Goal: Navigation & Orientation: Find specific page/section

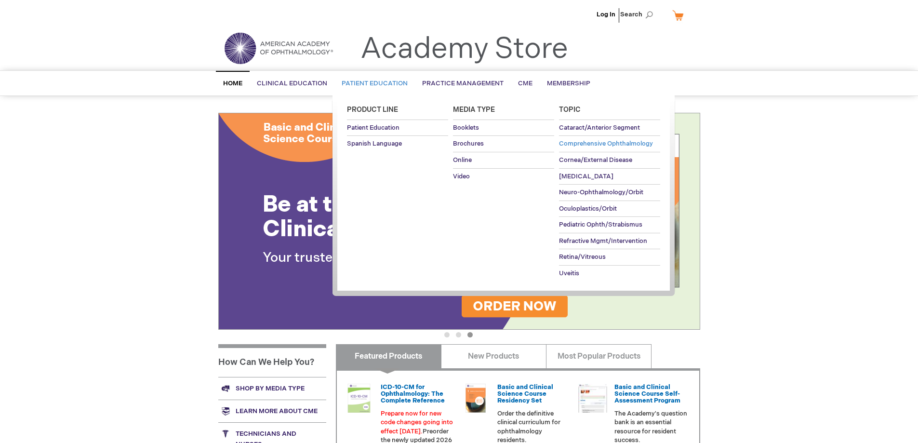
click at [610, 145] on span "Comprehensive Ophthalmology" at bounding box center [606, 144] width 94 height 8
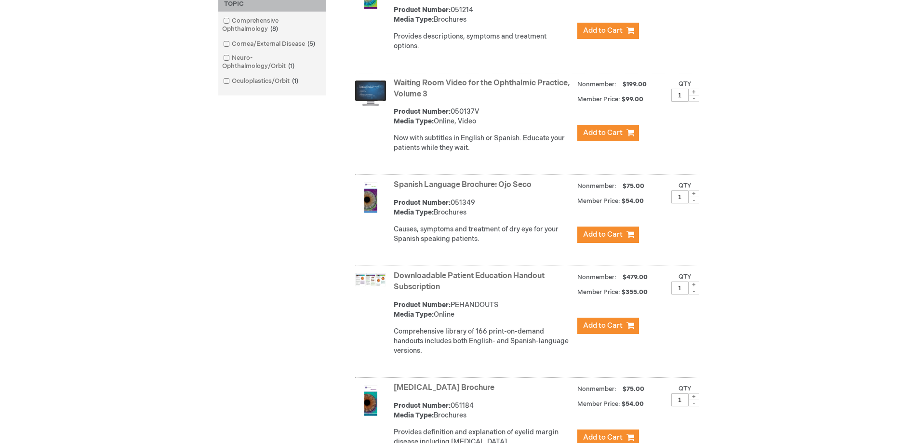
scroll to position [96, 0]
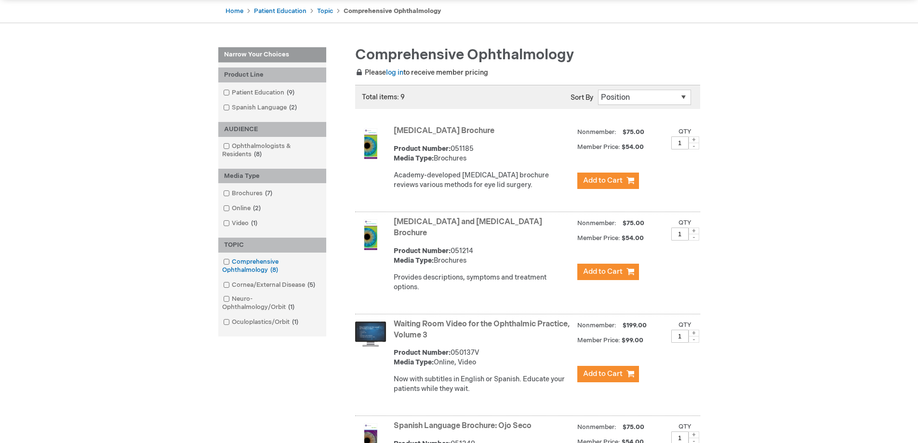
click at [247, 263] on link "Comprehensive Ophthalmology 8 items" at bounding box center [272, 265] width 103 height 17
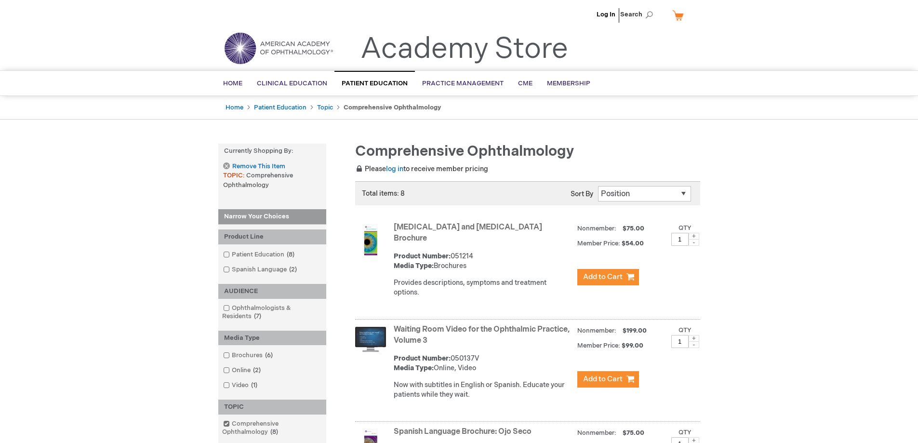
click at [681, 194] on select "Position Product Name : A to Z Product Name : Z to A Price : Low to High Price …" at bounding box center [644, 193] width 93 height 15
select select "name"
click at [598, 186] on select "Position Product Name : A to Z Product Name : Z to A Price : Low to High Price …" at bounding box center [644, 193] width 93 height 15
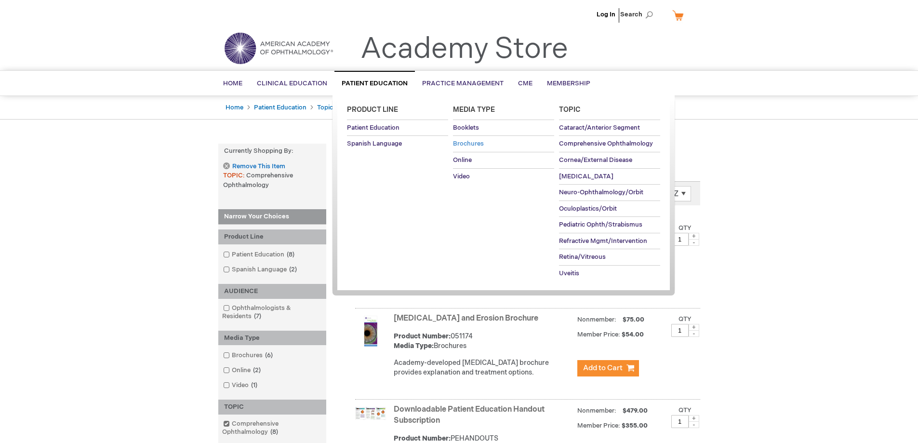
click at [473, 142] on span "Brochures" at bounding box center [468, 144] width 31 height 8
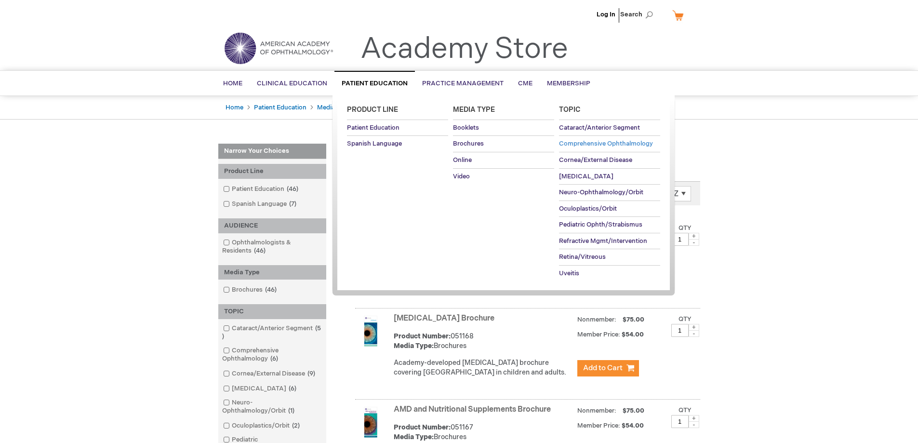
click at [603, 147] on span "Comprehensive Ophthalmology" at bounding box center [606, 144] width 94 height 8
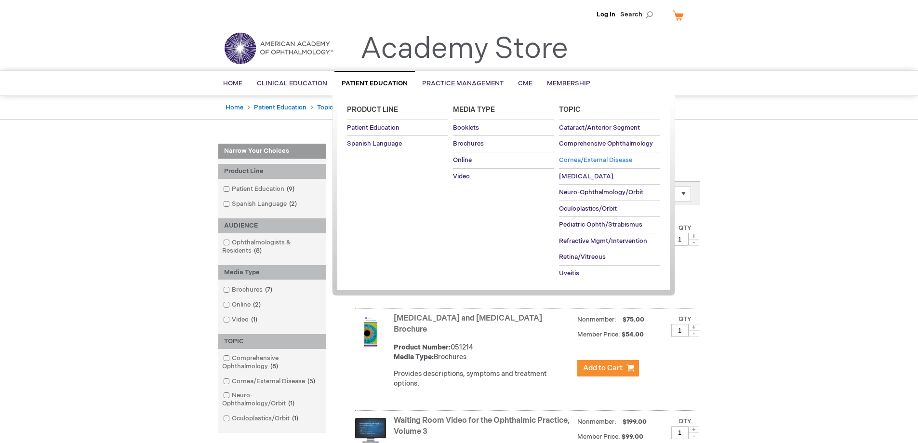
click at [614, 159] on span "Cornea/External Disease" at bounding box center [595, 160] width 73 height 8
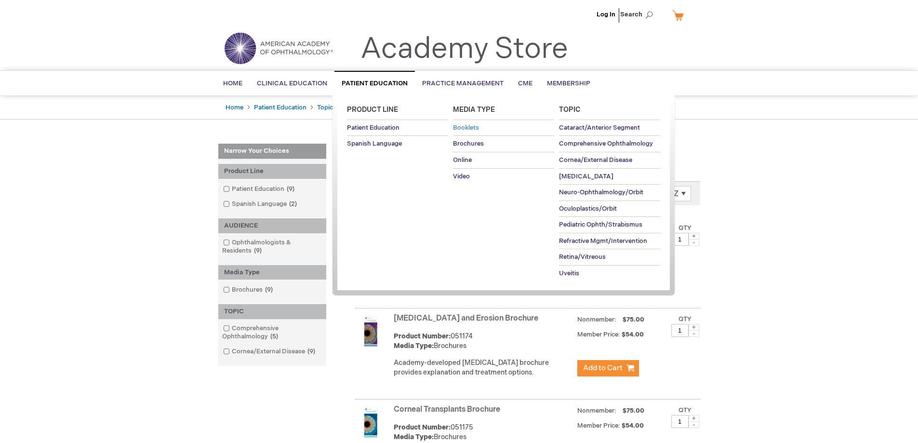
click at [471, 125] on span "Booklets" at bounding box center [466, 128] width 26 height 8
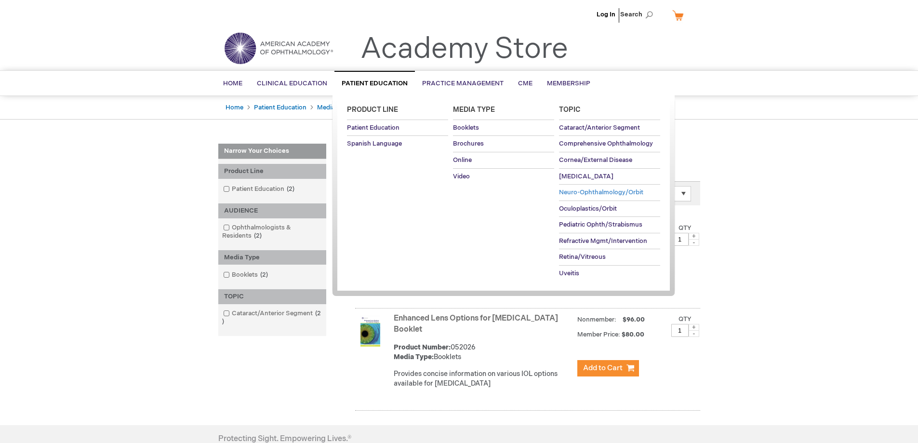
click at [601, 193] on span "Neuro-Ophthalmology/Orbit" at bounding box center [601, 192] width 84 height 8
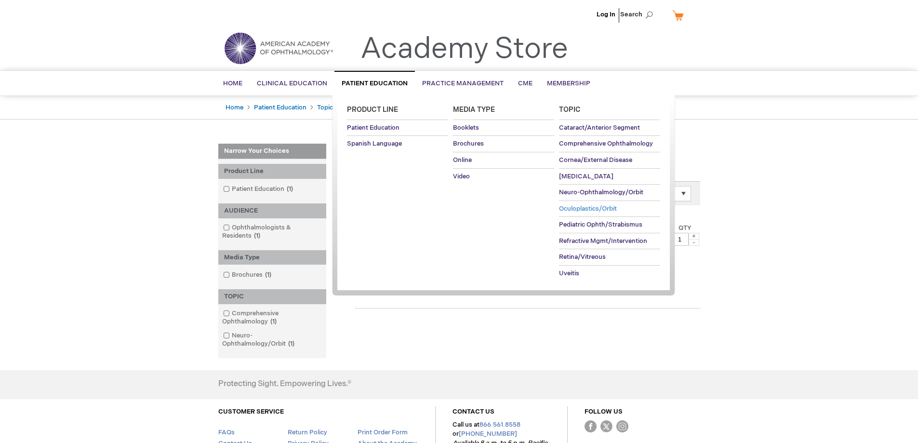
click at [591, 208] on span "Oculoplastics/Orbit" at bounding box center [588, 209] width 58 height 8
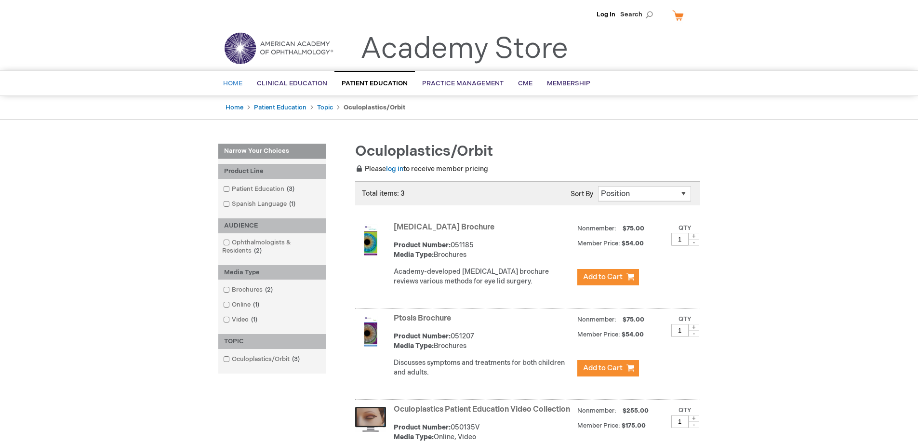
click at [228, 81] on span "Home" at bounding box center [232, 83] width 19 height 8
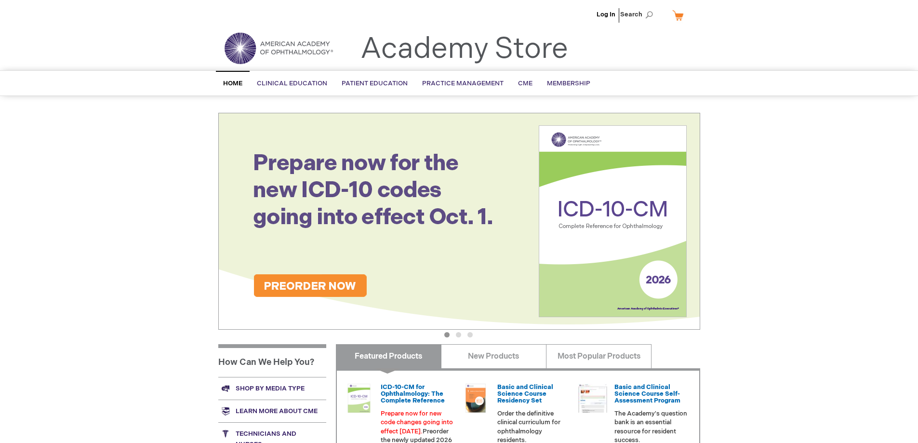
click at [916, 176] on div "Log In Search My Cart CLOSE RECENTLY ADDED ITEM(S) Close There are no items in …" at bounding box center [459, 343] width 918 height 687
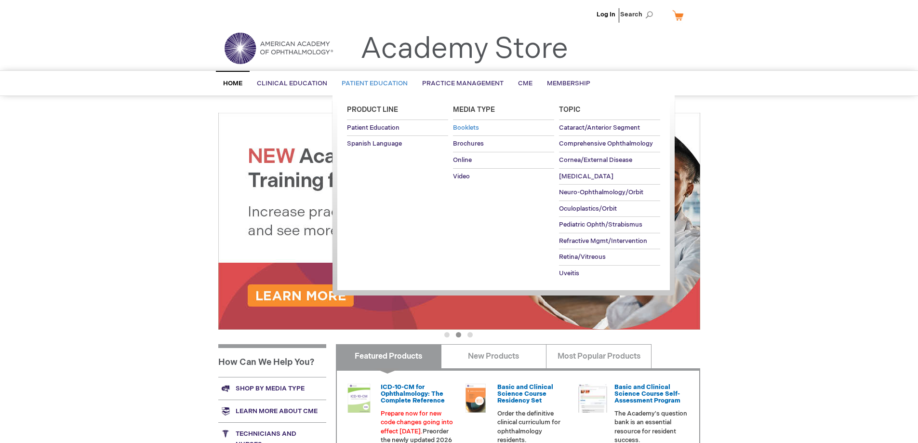
click at [483, 125] on link "Booklets" at bounding box center [503, 128] width 101 height 16
